Goal: Task Accomplishment & Management: Complete application form

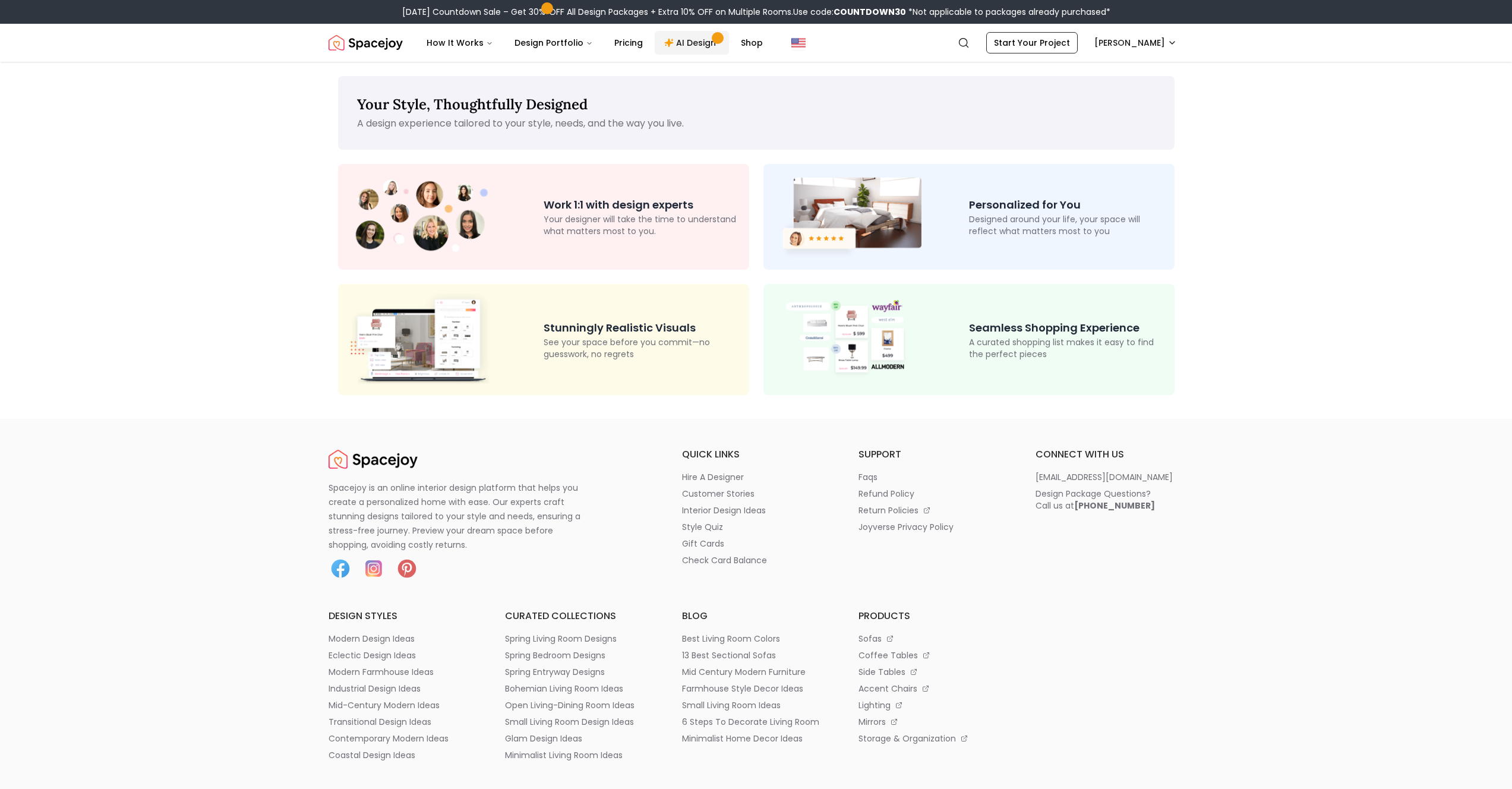
click at [697, 40] on link "AI Design" at bounding box center [692, 42] width 74 height 24
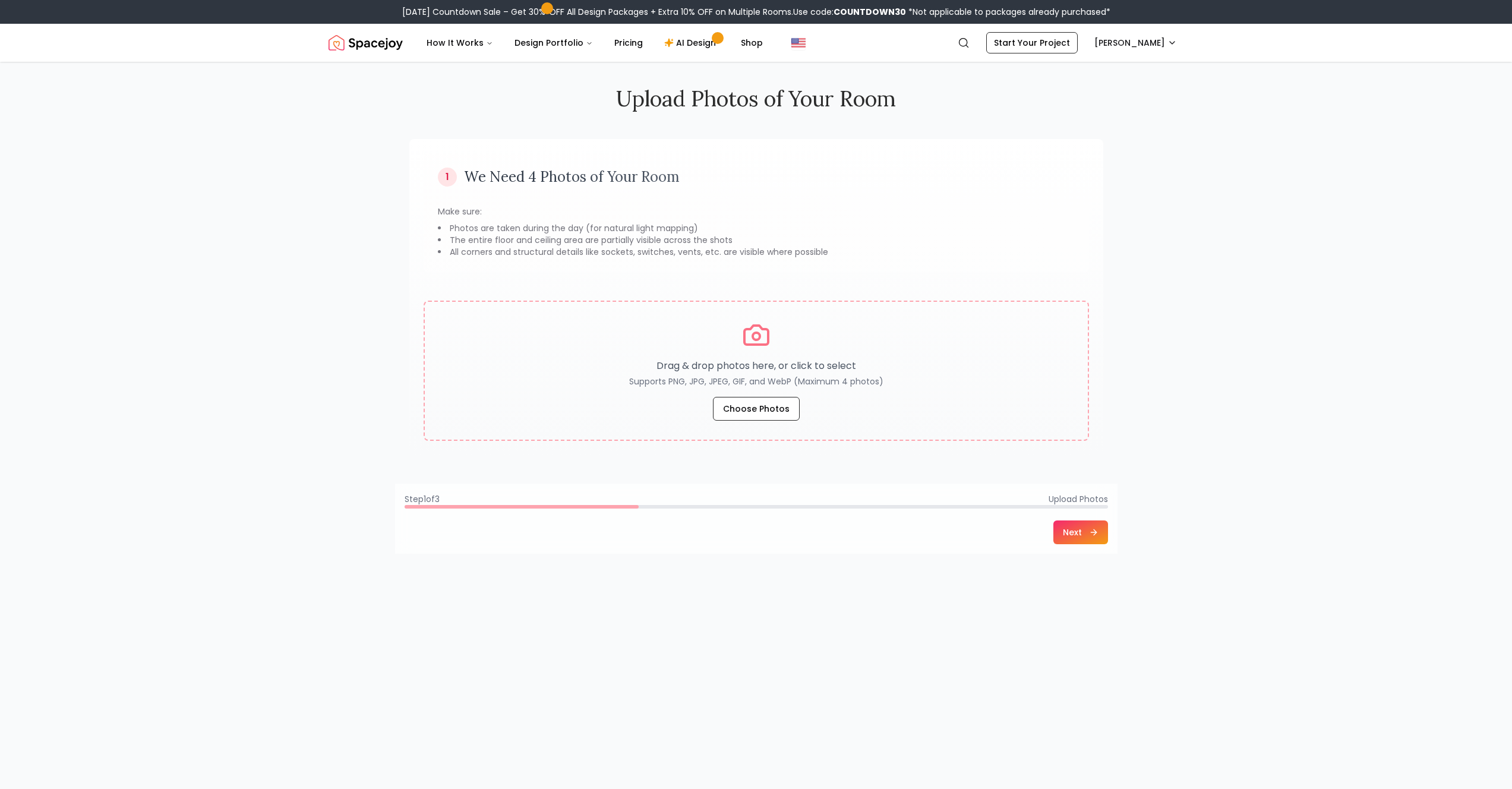
scroll to position [22, 0]
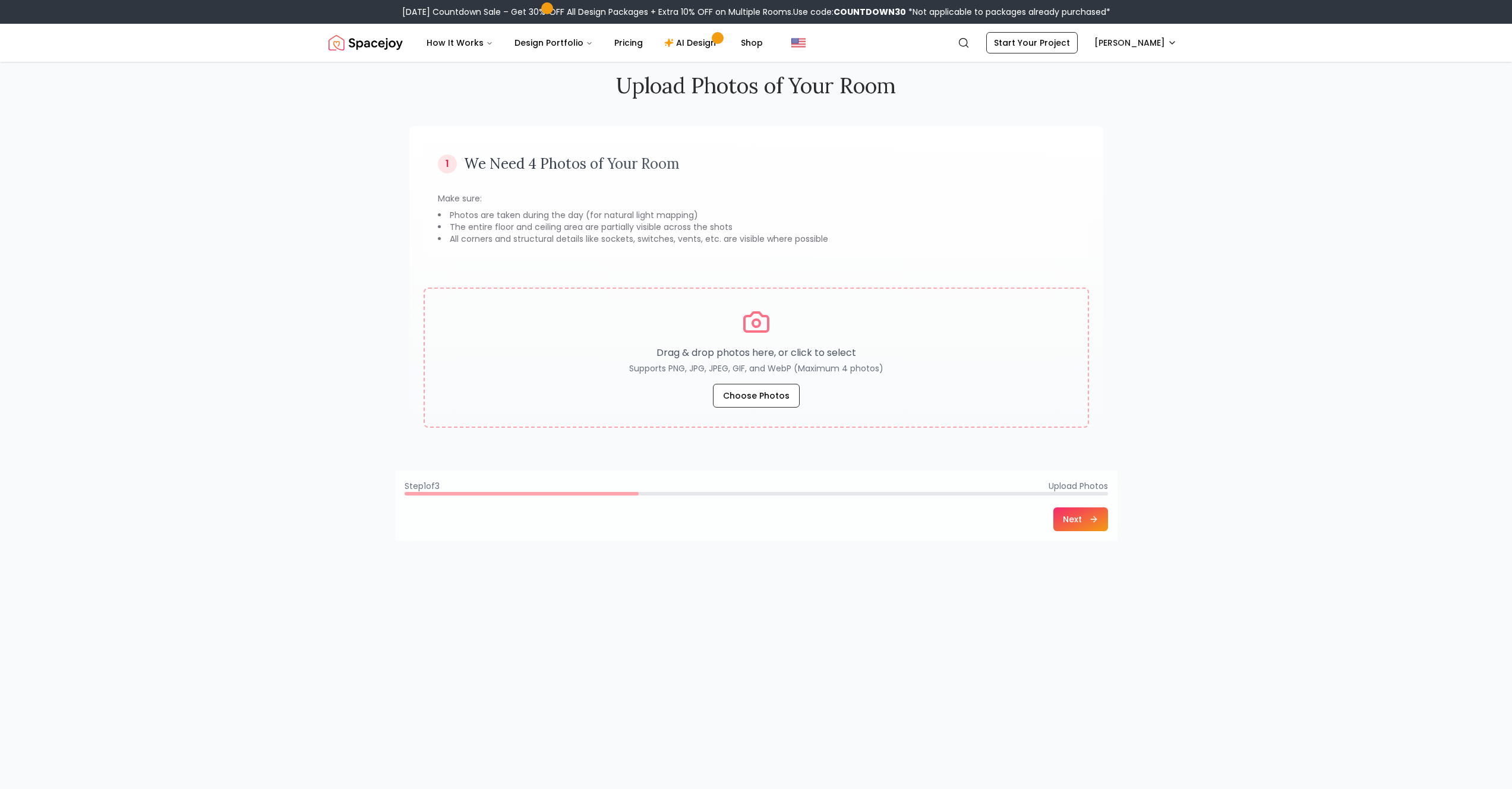
click at [271, 178] on div "Upload Photos of Your Room 1 We Need 4 Photos of Your Room Make sure: Photos ar…" at bounding box center [756, 435] width 1512 height 789
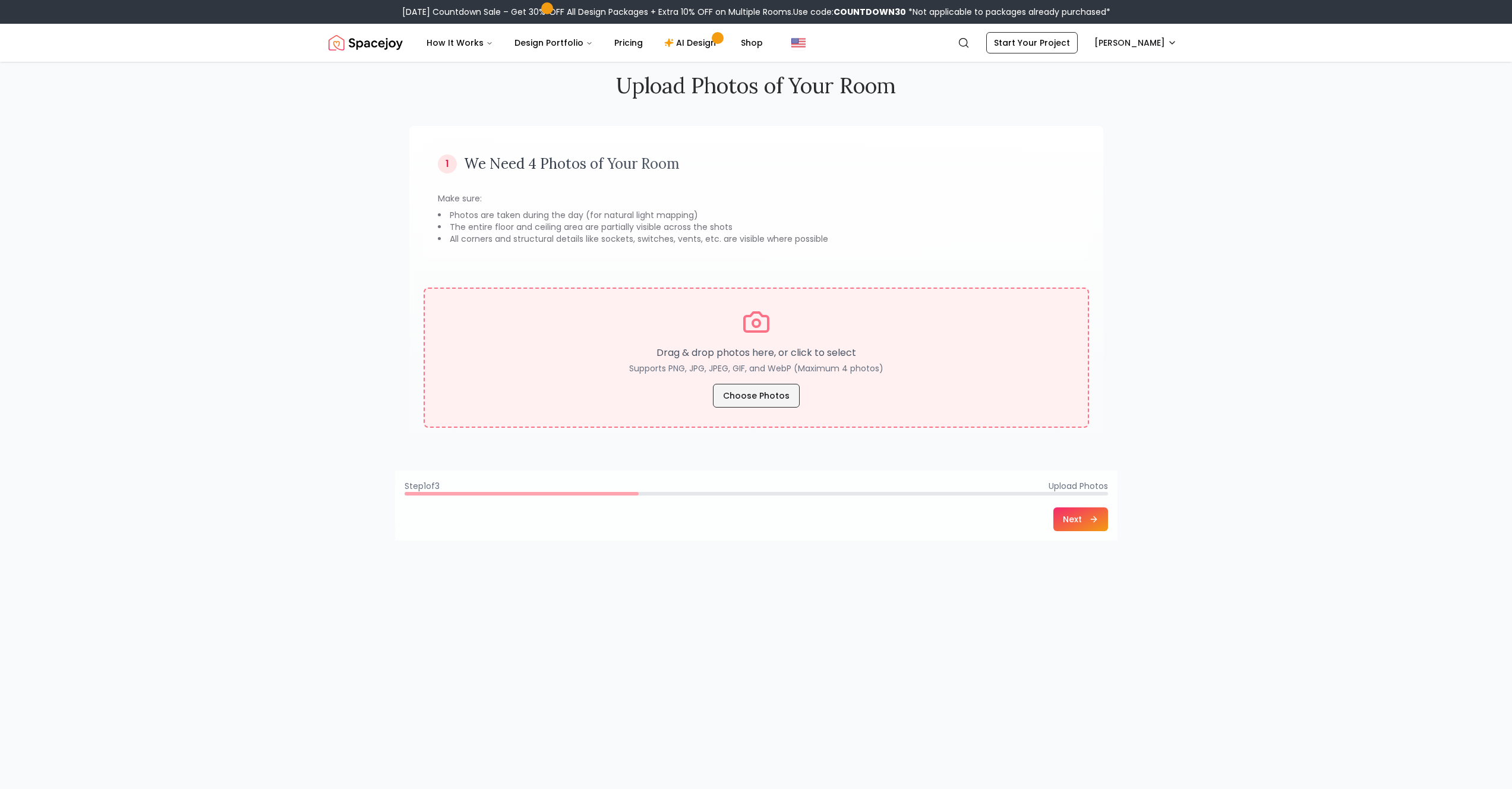
click at [735, 398] on button "Choose Photos" at bounding box center [756, 395] width 86 height 24
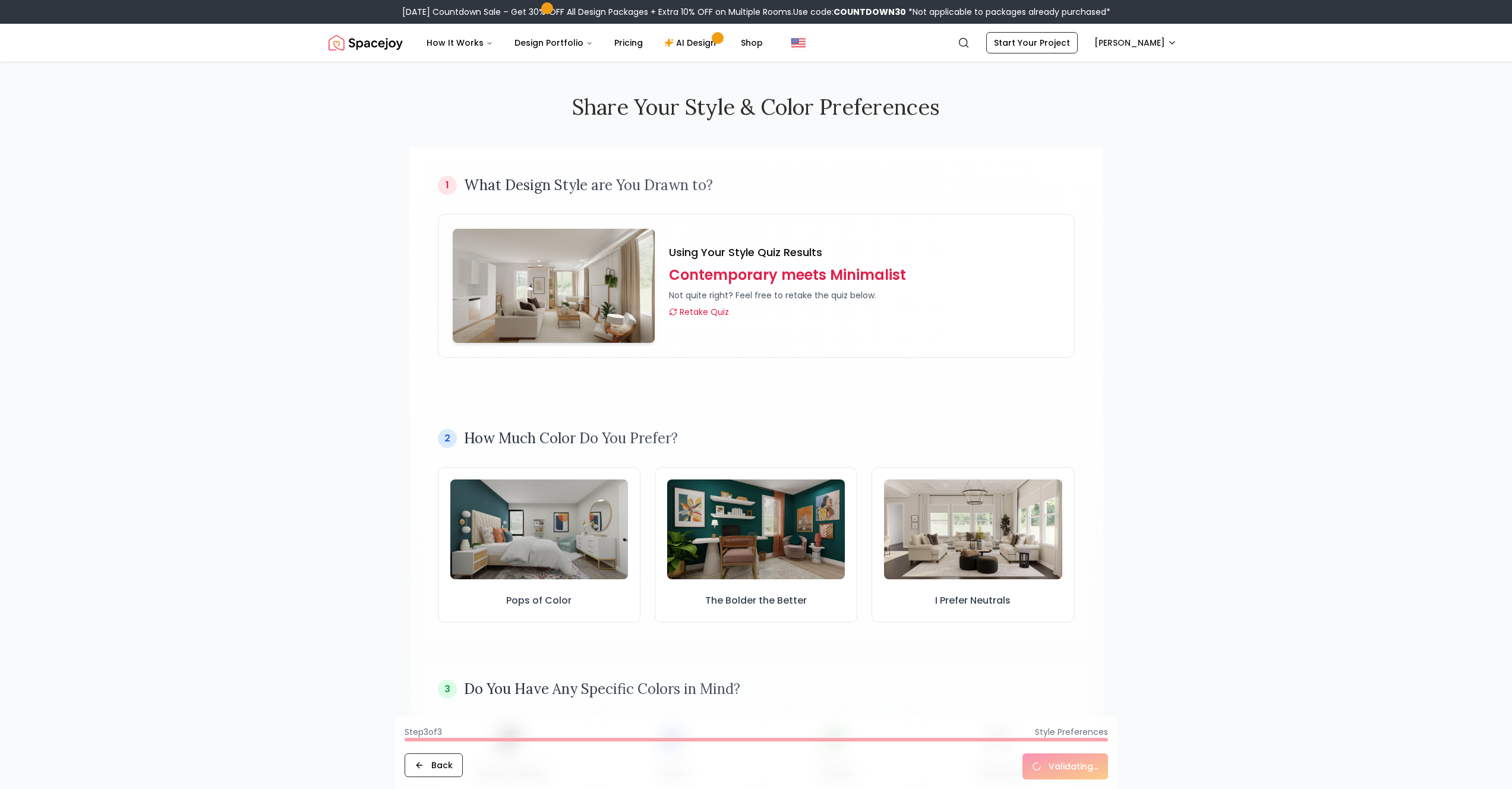
scroll to position [1002, 0]
